Goal: Task Accomplishment & Management: Use online tool/utility

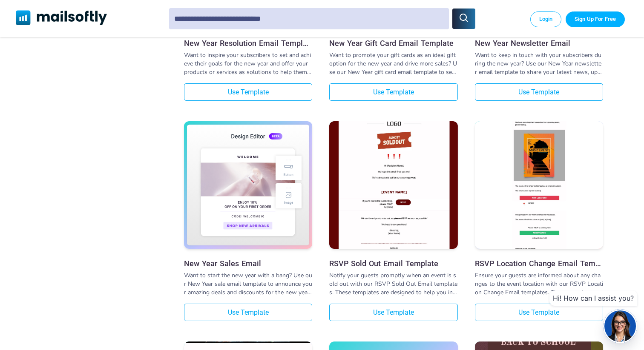
scroll to position [518, 0]
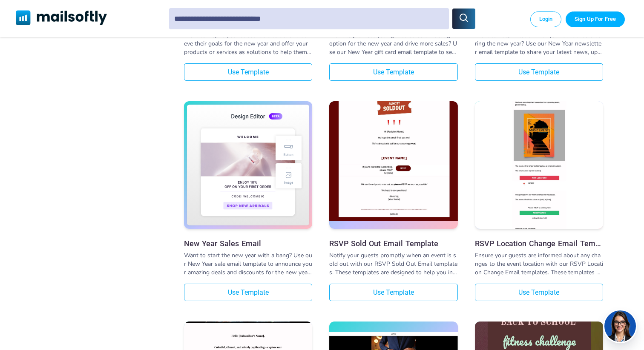
click at [447, 186] on img at bounding box center [393, 150] width 128 height 141
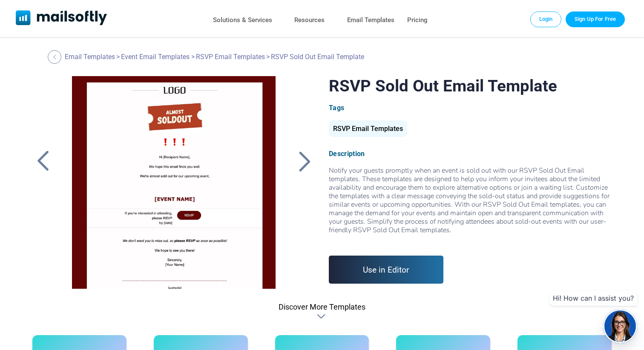
click at [379, 262] on link "Use in Editor" at bounding box center [386, 270] width 115 height 28
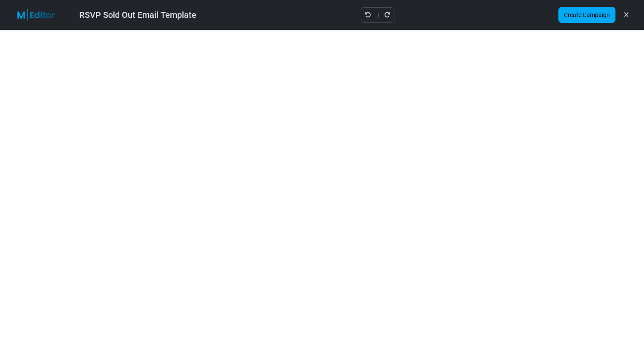
click at [28, 17] on img at bounding box center [41, 15] width 55 height 12
